Goal: Task Accomplishment & Management: Manage account settings

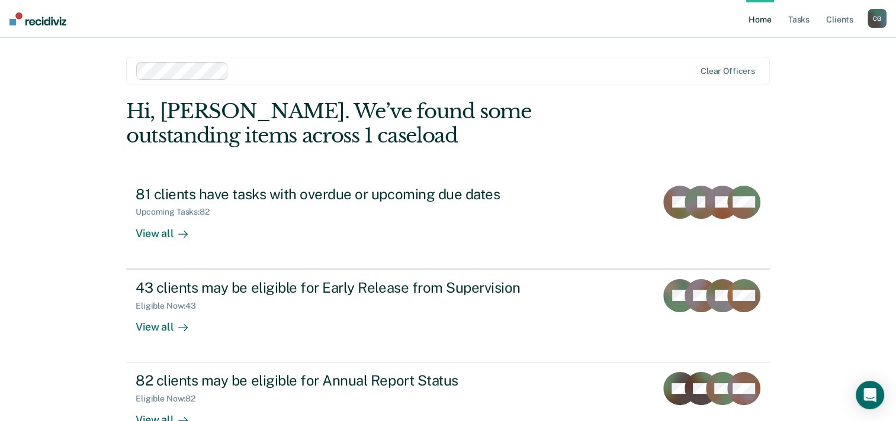
click at [768, 19] on link "Home" at bounding box center [759, 19] width 27 height 38
click at [799, 17] on link "Tasks" at bounding box center [798, 19] width 26 height 38
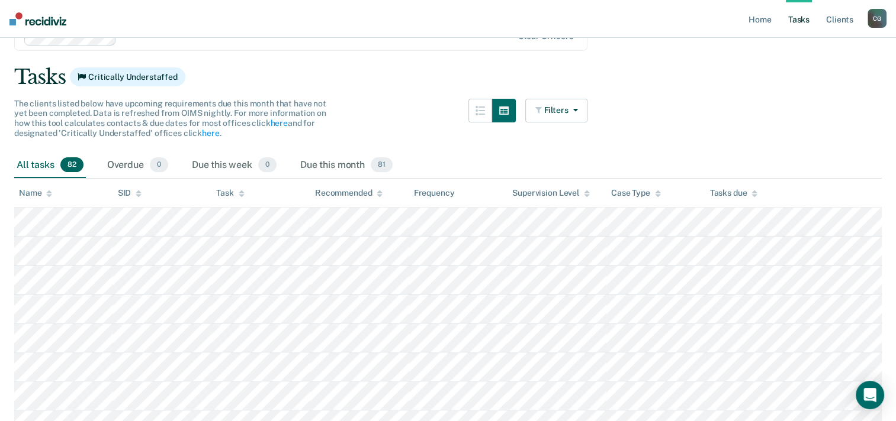
scroll to position [118, 0]
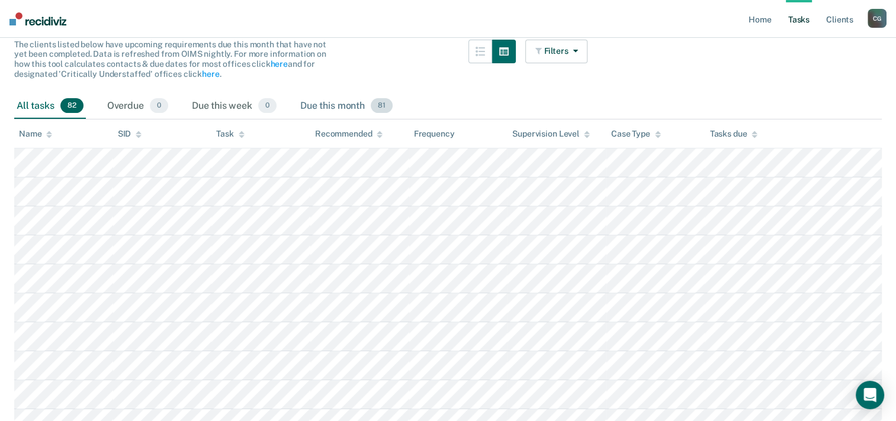
click at [329, 104] on div "Due this month 81" at bounding box center [346, 107] width 97 height 26
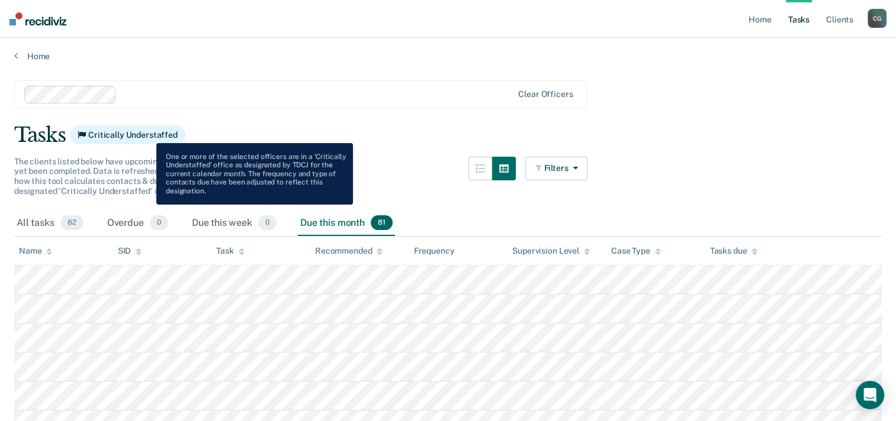
scroll to position [0, 0]
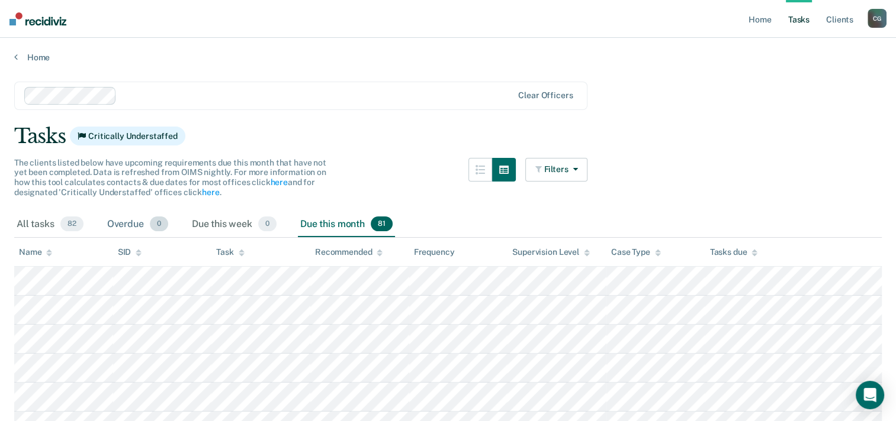
click at [114, 227] on div "Overdue 0" at bounding box center [138, 225] width 66 height 26
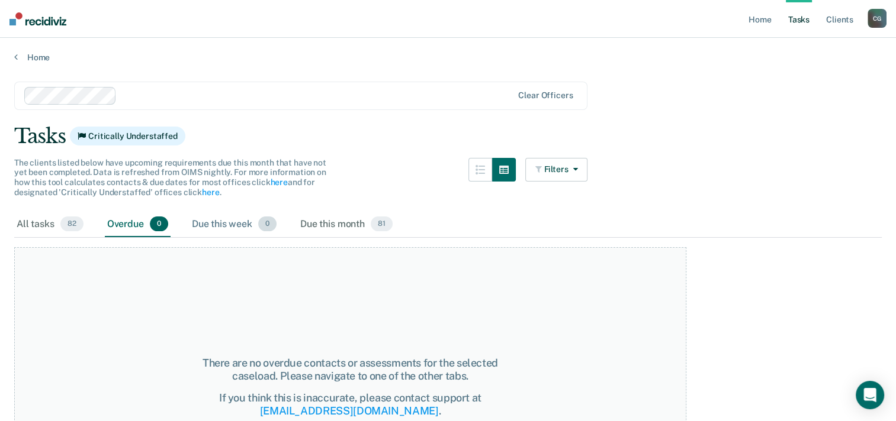
click at [225, 226] on div "Due this week 0" at bounding box center [233, 225] width 89 height 26
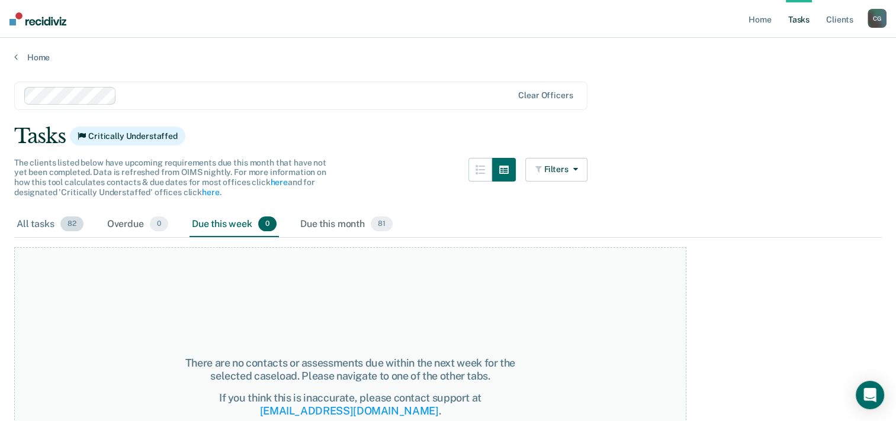
click at [43, 223] on div "All tasks 82" at bounding box center [50, 225] width 72 height 26
